Goal: Information Seeking & Learning: Learn about a topic

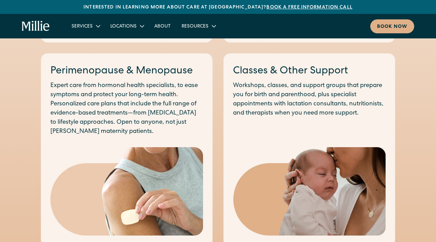
scroll to position [544, 0]
click at [309, 71] on link "Classes & Other Support" at bounding box center [290, 71] width 115 height 10
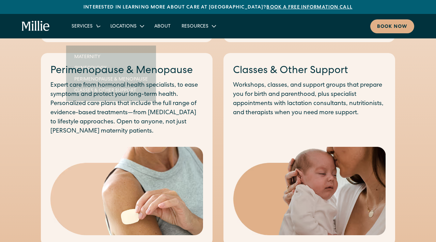
click at [88, 28] on div "Services" at bounding box center [81, 26] width 21 height 7
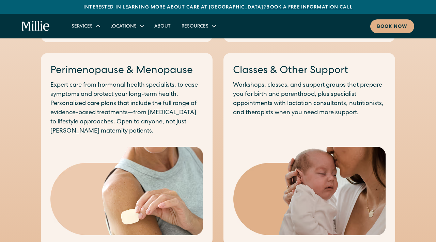
click at [88, 28] on div "Services" at bounding box center [81, 26] width 21 height 7
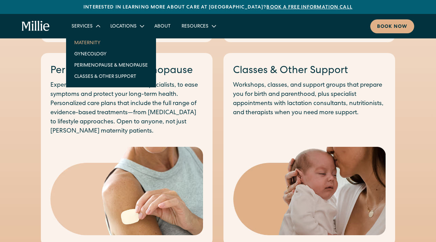
click at [88, 46] on link "Maternity" at bounding box center [111, 42] width 84 height 11
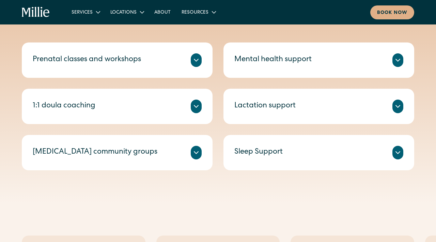
scroll to position [277, 0]
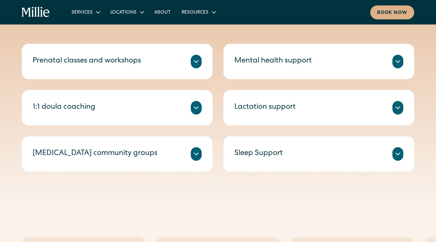
click at [271, 66] on div "Mental health support" at bounding box center [272, 61] width 77 height 11
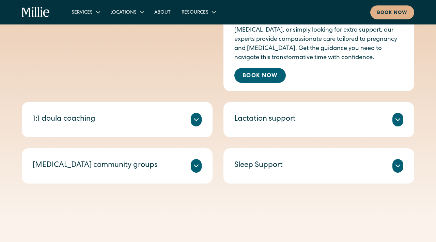
scroll to position [350, 0]
click at [255, 171] on div "Sleep Support" at bounding box center [318, 166] width 169 height 14
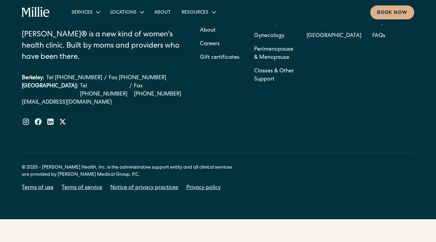
scroll to position [1389, 0]
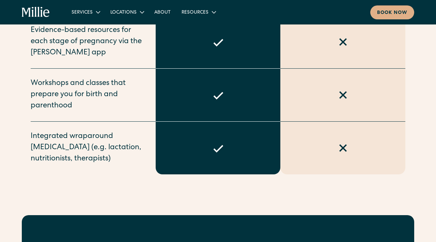
scroll to position [726, 0]
